Goal: Communication & Community: Answer question/provide support

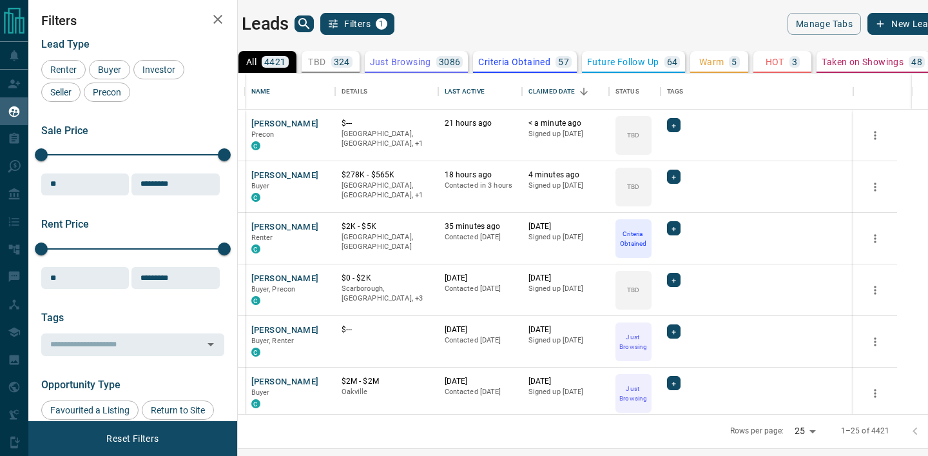
scroll to position [340, 684]
click at [295, 118] on button "[PERSON_NAME]" at bounding box center [285, 124] width 68 height 12
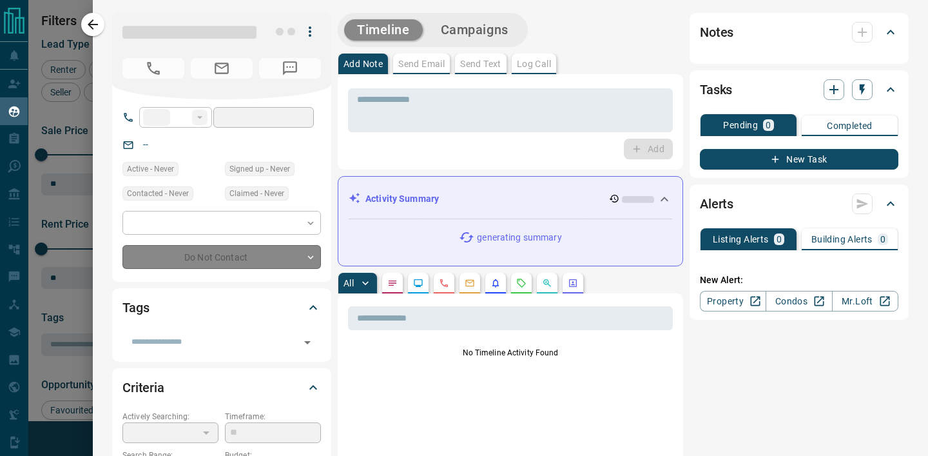
type input "**"
type input "**********"
type input "**"
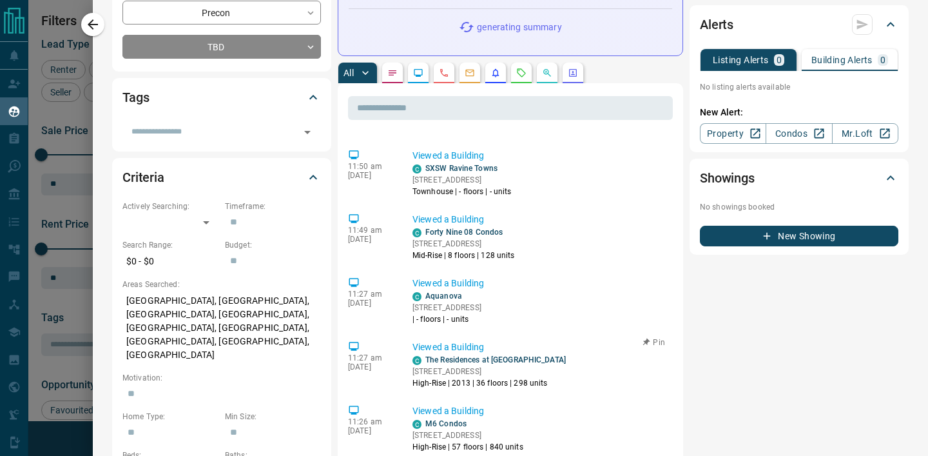
scroll to position [171, 0]
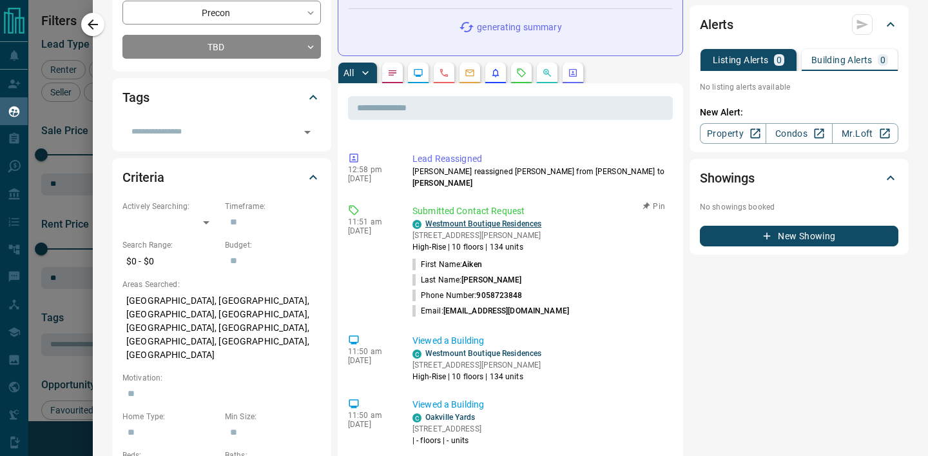
click at [447, 224] on link "Westmount Boutique Residences" at bounding box center [483, 223] width 116 height 9
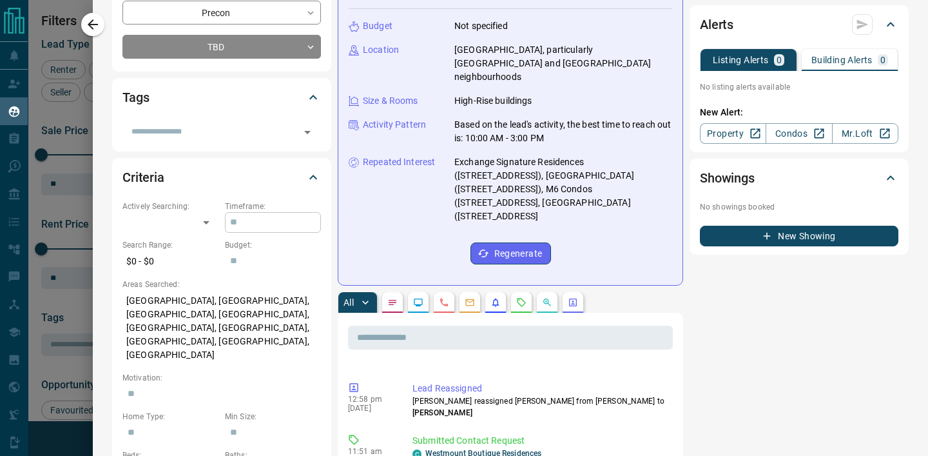
scroll to position [0, 0]
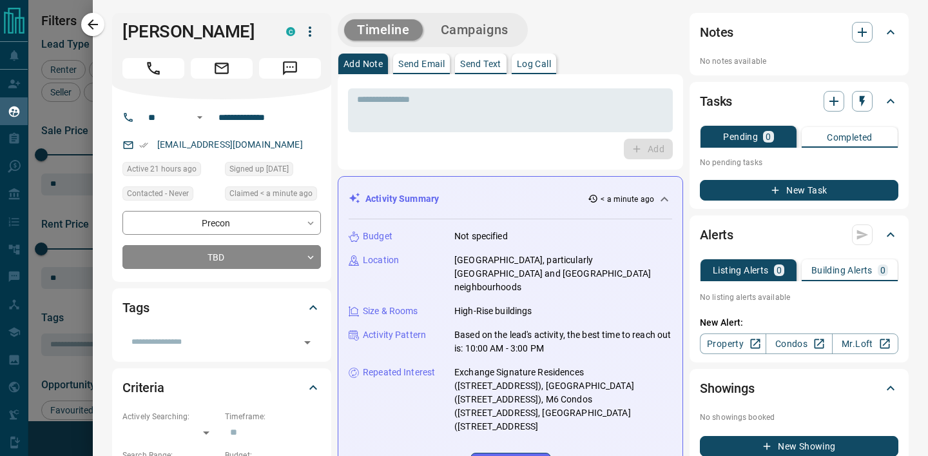
click at [143, 64] on button "Call" at bounding box center [153, 68] width 62 height 21
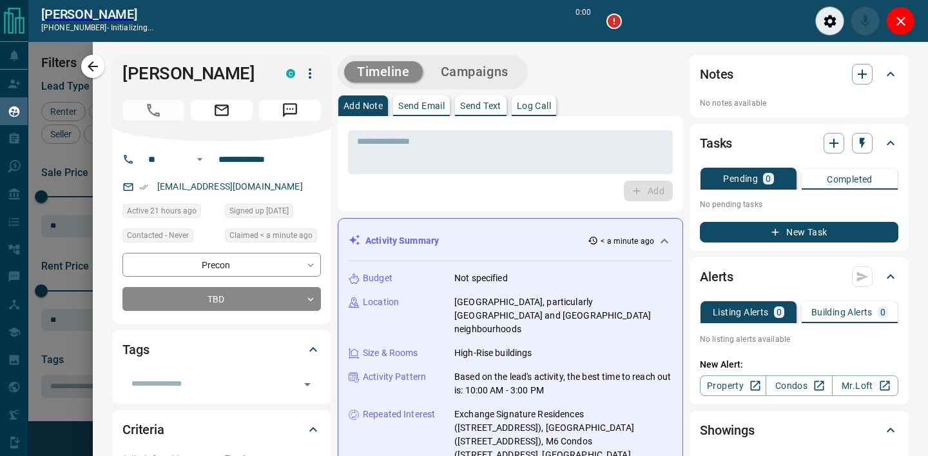
scroll to position [300, 684]
type input "*******"
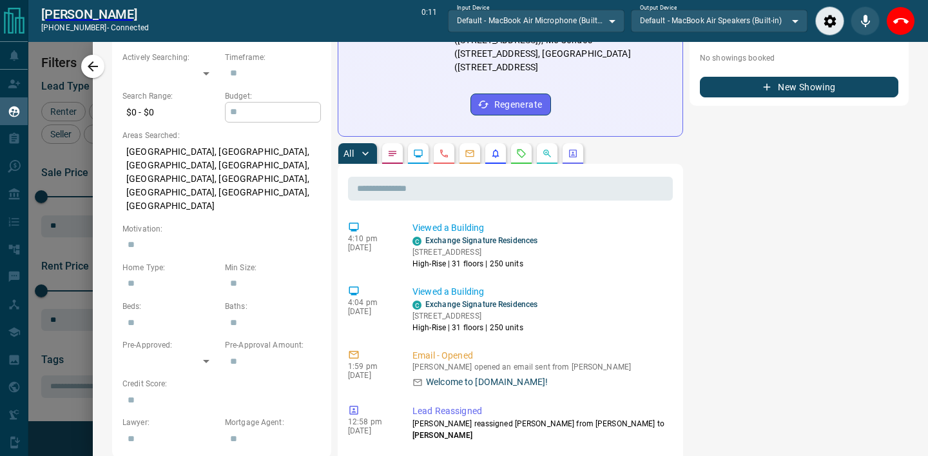
scroll to position [0, 0]
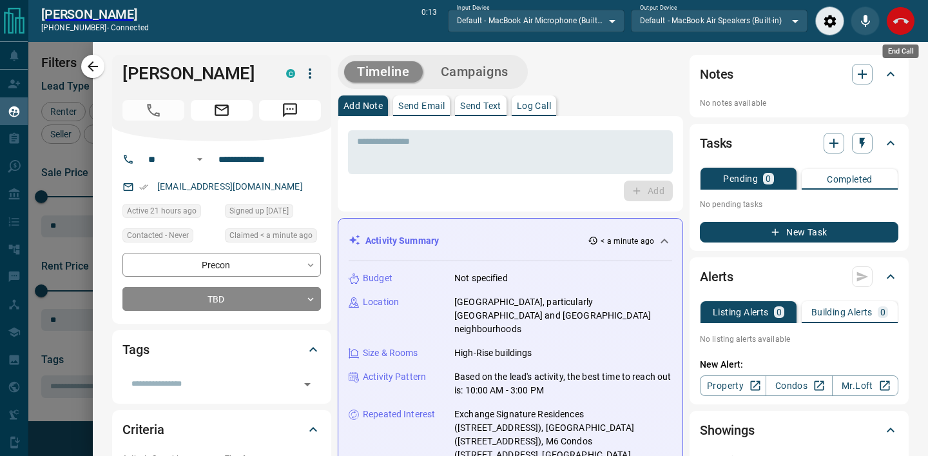
click at [888, 17] on button "End Call" at bounding box center [900, 20] width 29 height 29
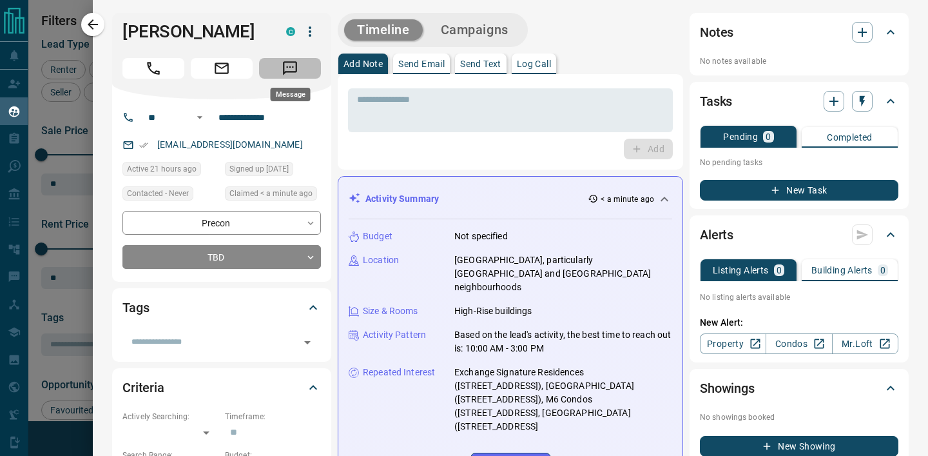
click at [301, 72] on button "Message" at bounding box center [290, 68] width 62 height 21
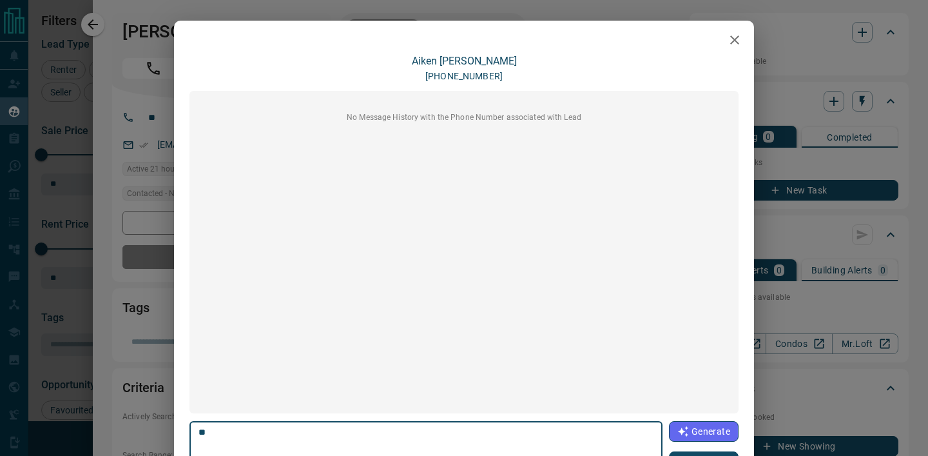
type textarea "*"
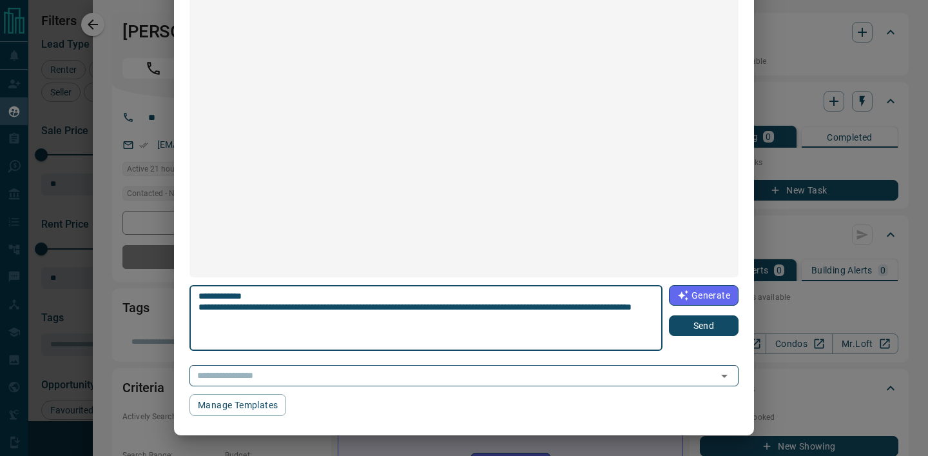
scroll to position [130, 0]
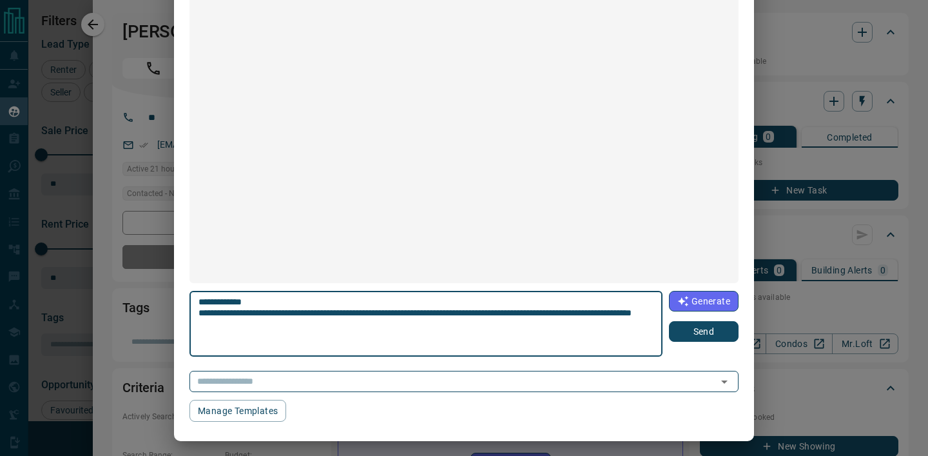
type textarea "**********"
click at [710, 323] on button "Send" at bounding box center [704, 331] width 70 height 21
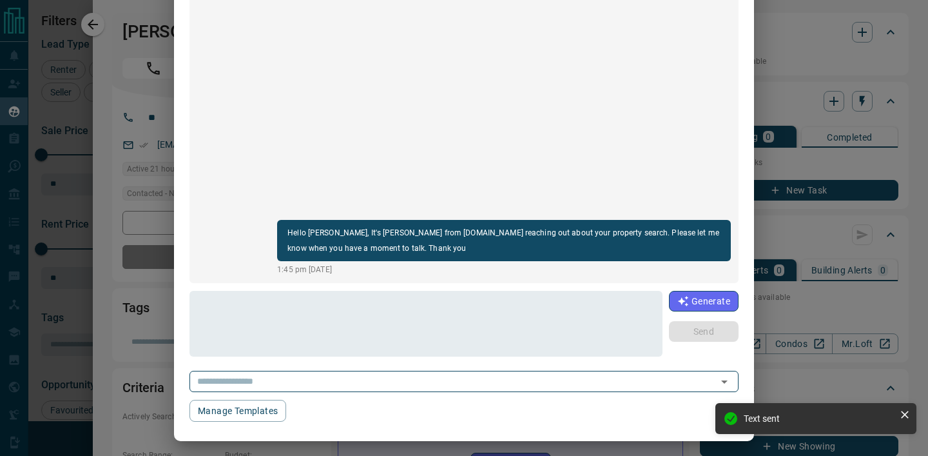
click at [61, 106] on div "[PERSON_NAME] [PHONE_NUMBER] Hello [PERSON_NAME], It's [PERSON_NAME] from [DOMA…" at bounding box center [464, 228] width 928 height 456
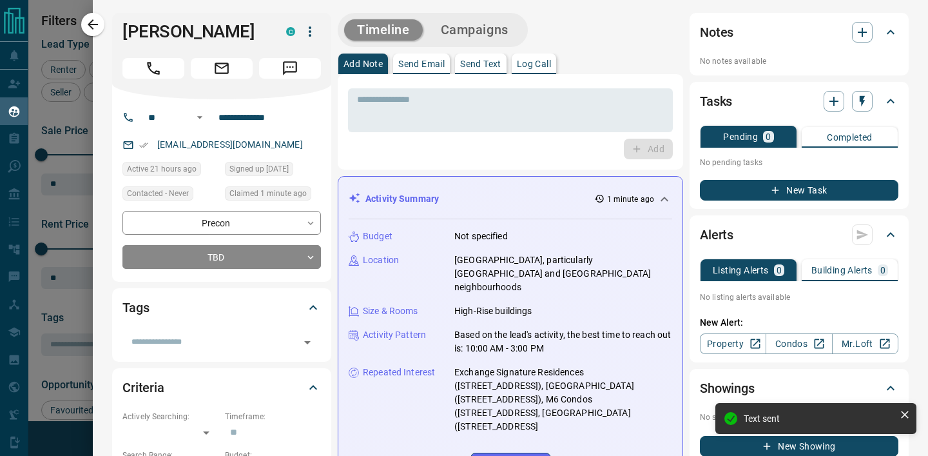
click at [71, 84] on div at bounding box center [464, 228] width 928 height 456
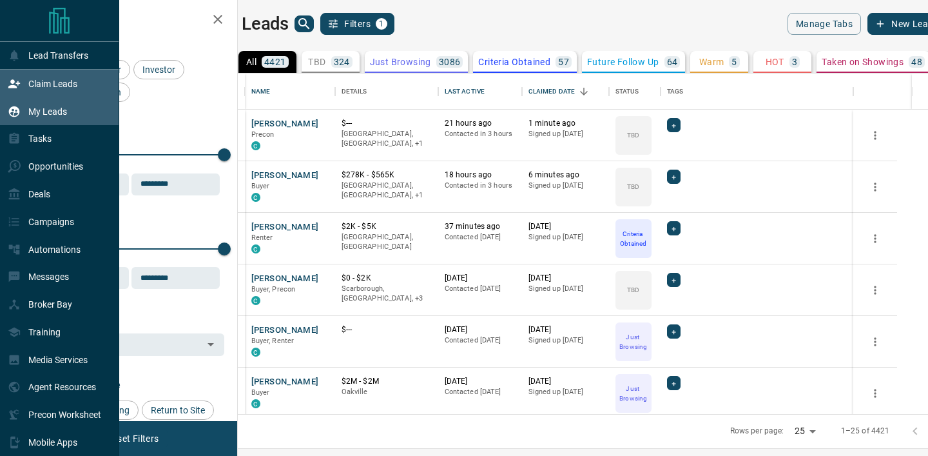
click at [12, 86] on icon at bounding box center [14, 83] width 12 height 8
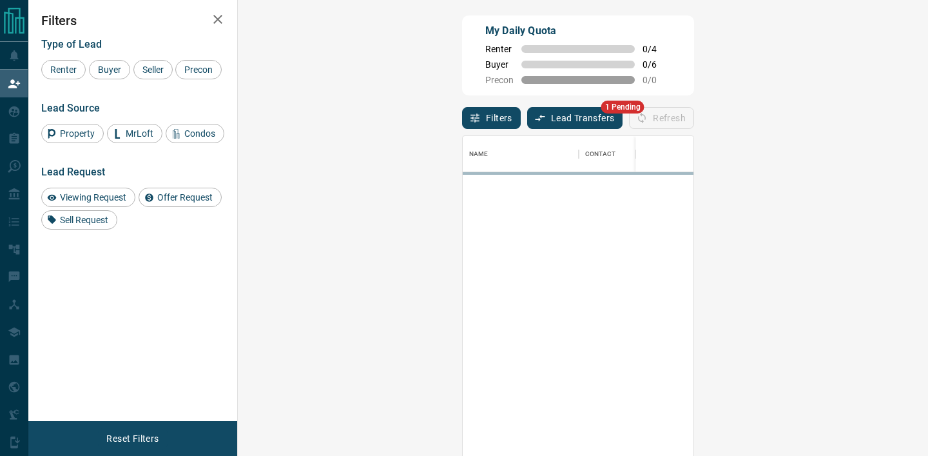
scroll to position [344, 663]
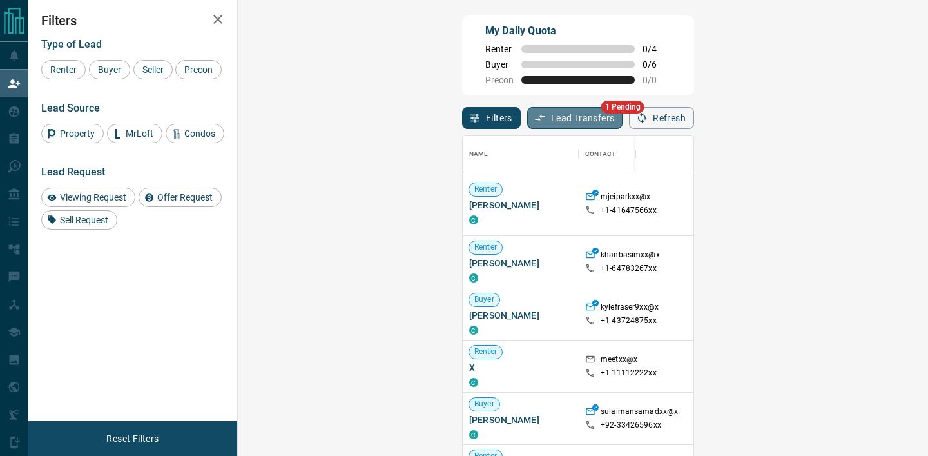
click at [527, 111] on button "Lead Transfers" at bounding box center [575, 118] width 96 height 22
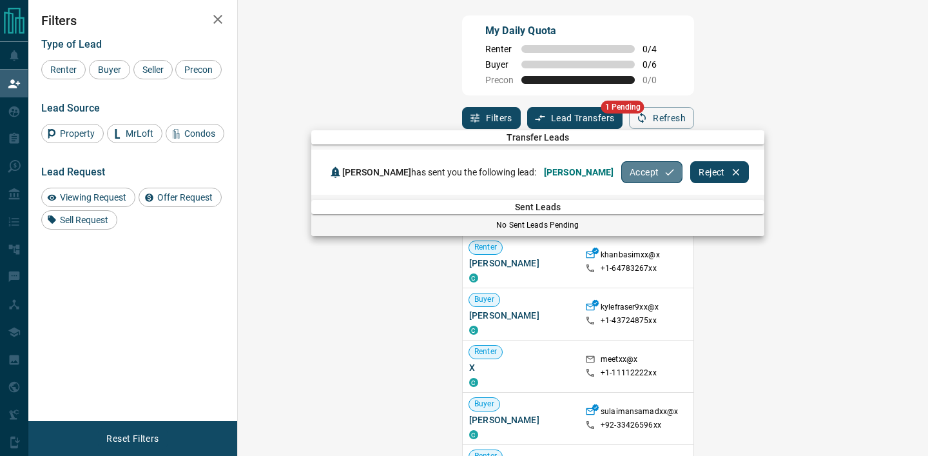
click at [635, 167] on button "Accept" at bounding box center [651, 172] width 61 height 22
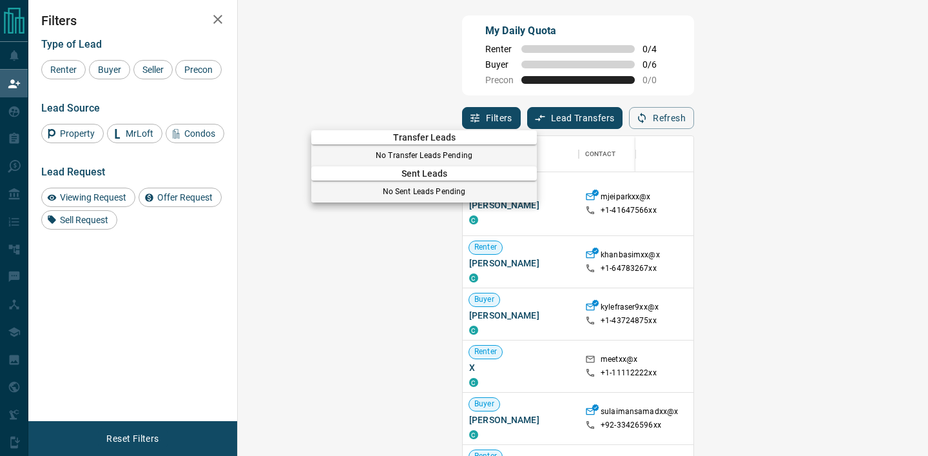
click at [2, 99] on div at bounding box center [464, 228] width 928 height 456
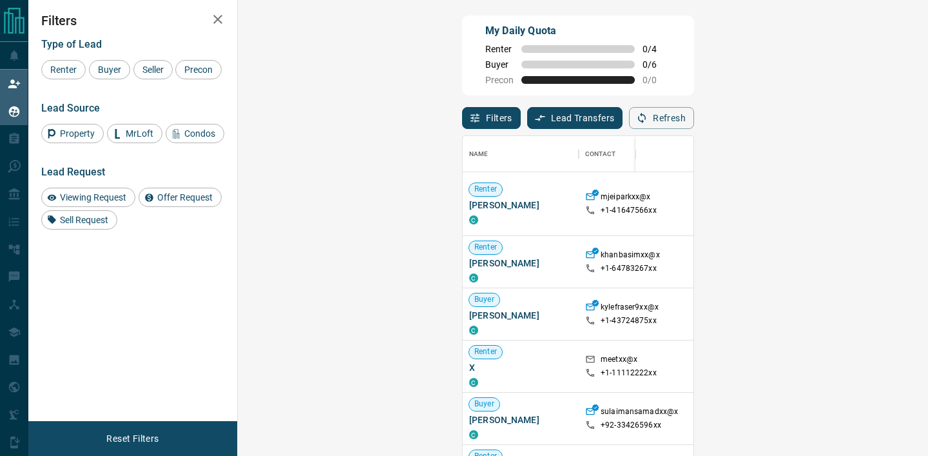
click at [14, 118] on icon at bounding box center [14, 111] width 13 height 13
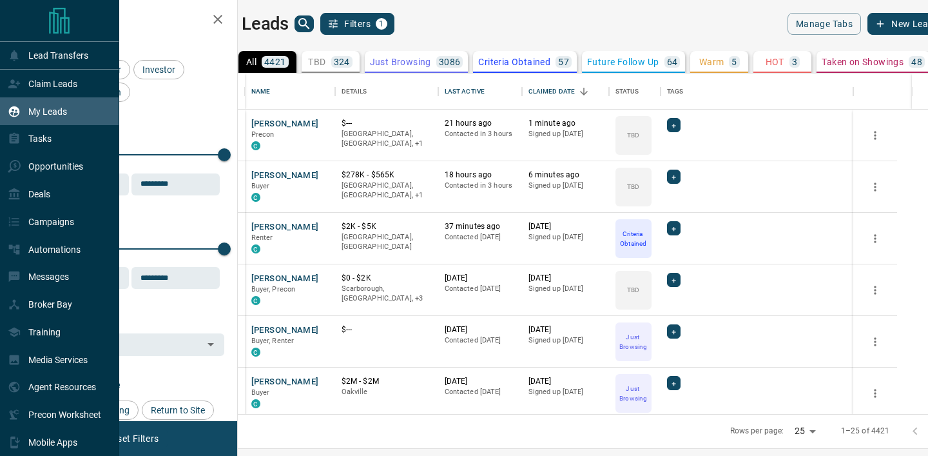
scroll to position [340, 684]
click at [14, 114] on icon at bounding box center [14, 111] width 13 height 13
